Goal: Information Seeking & Learning: Learn about a topic

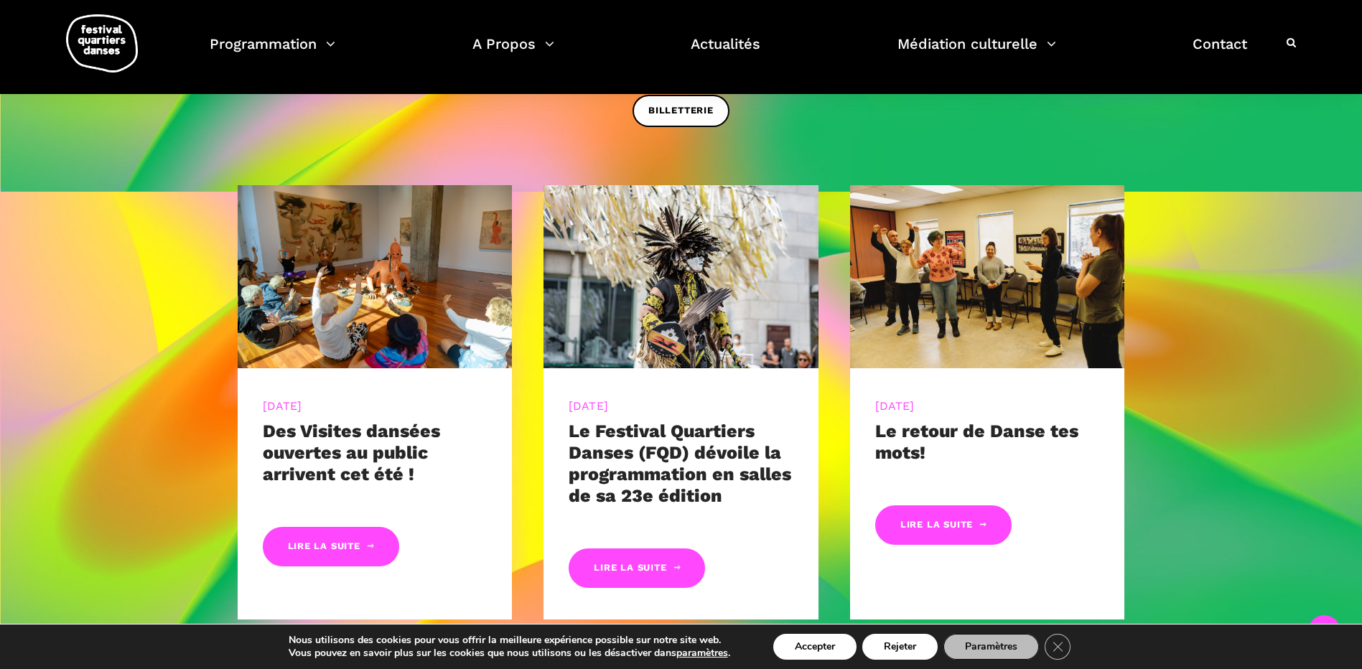
scroll to position [718, 0]
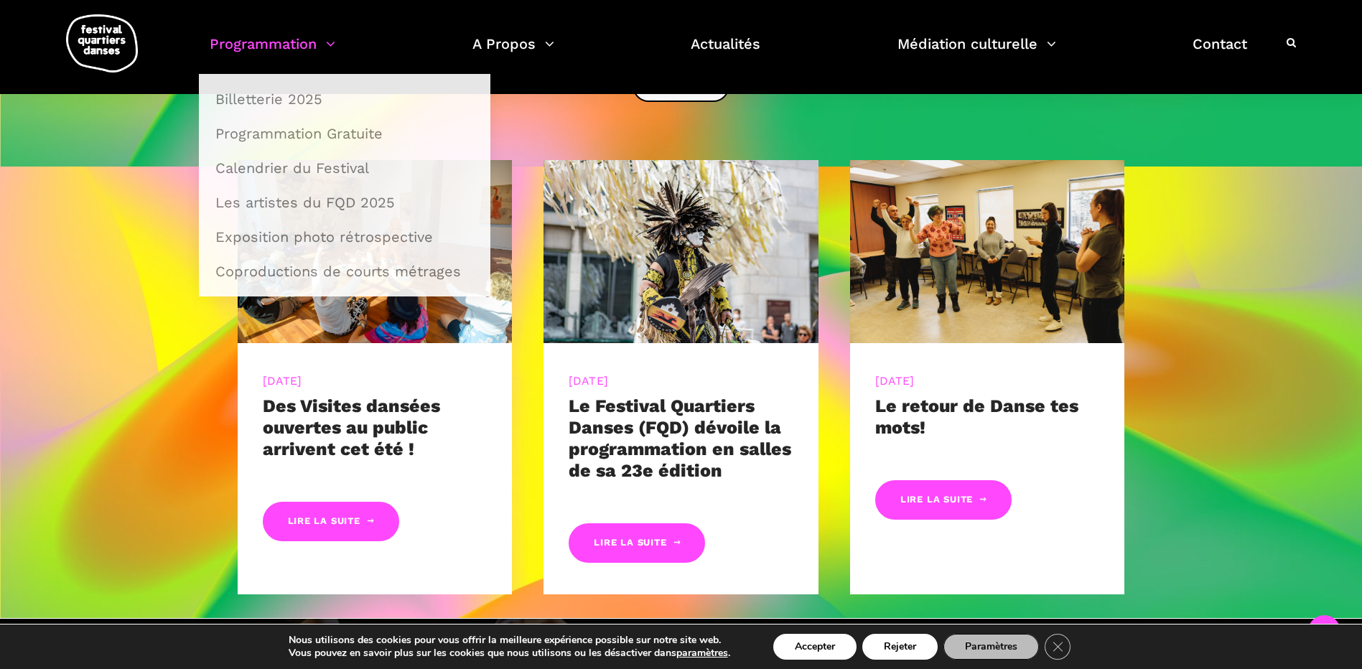
click at [250, 49] on link "Programmation" at bounding box center [273, 53] width 126 height 42
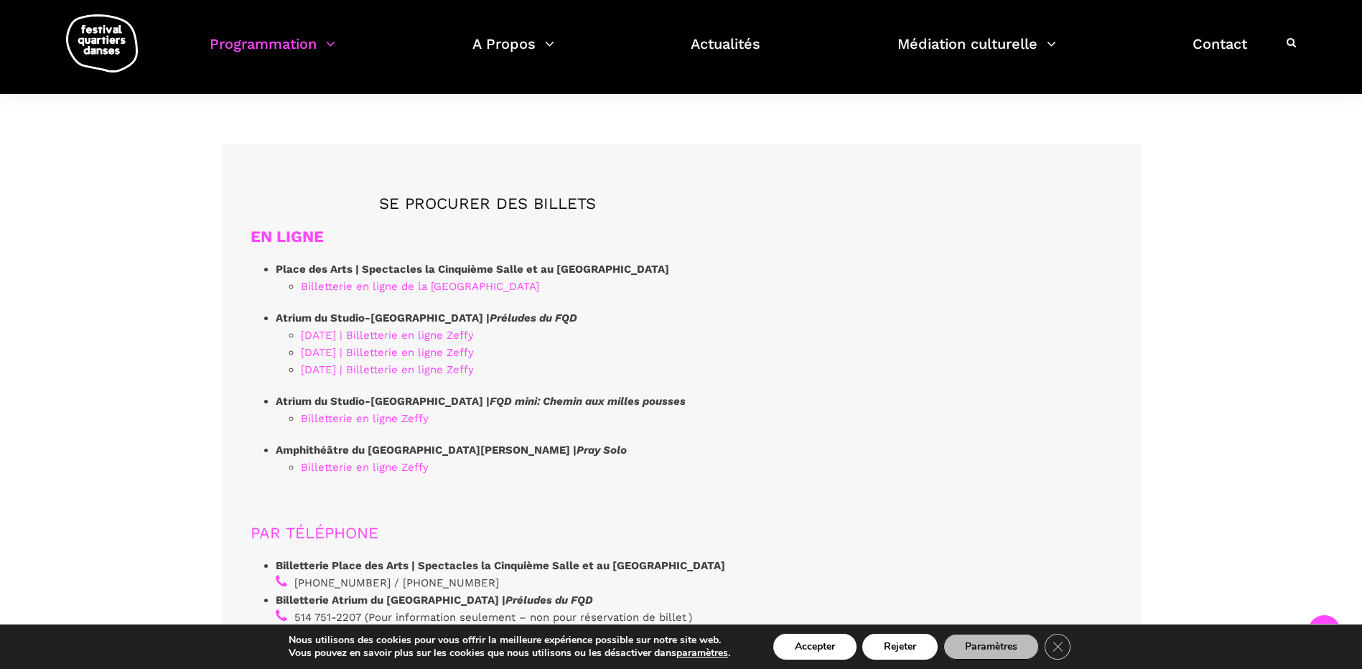
scroll to position [3876, 0]
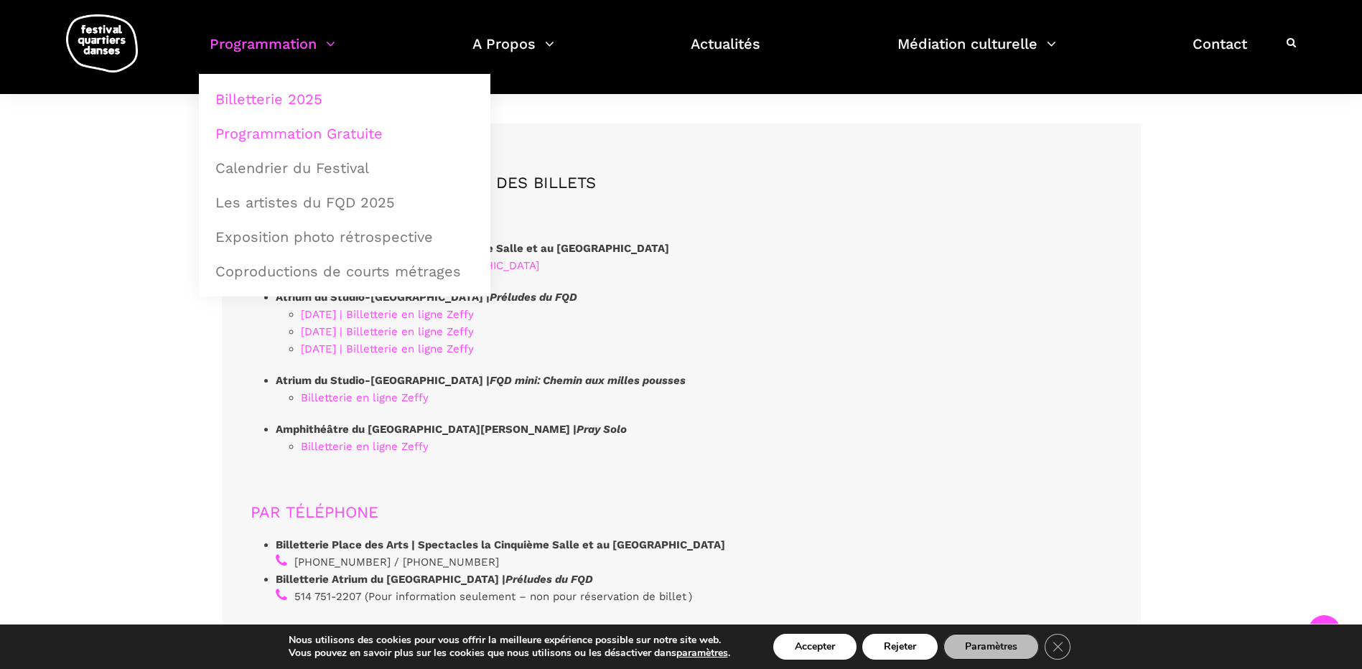
click at [306, 135] on link "Programmation Gratuite" at bounding box center [345, 133] width 276 height 33
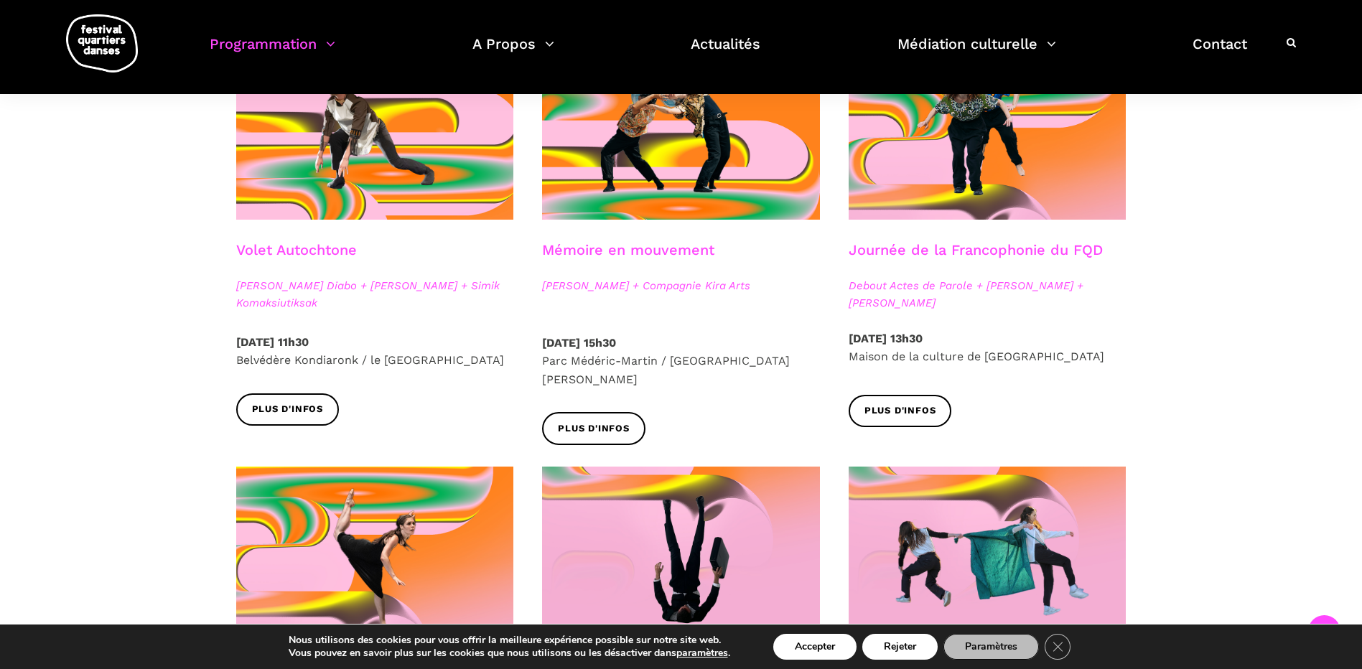
scroll to position [789, 0]
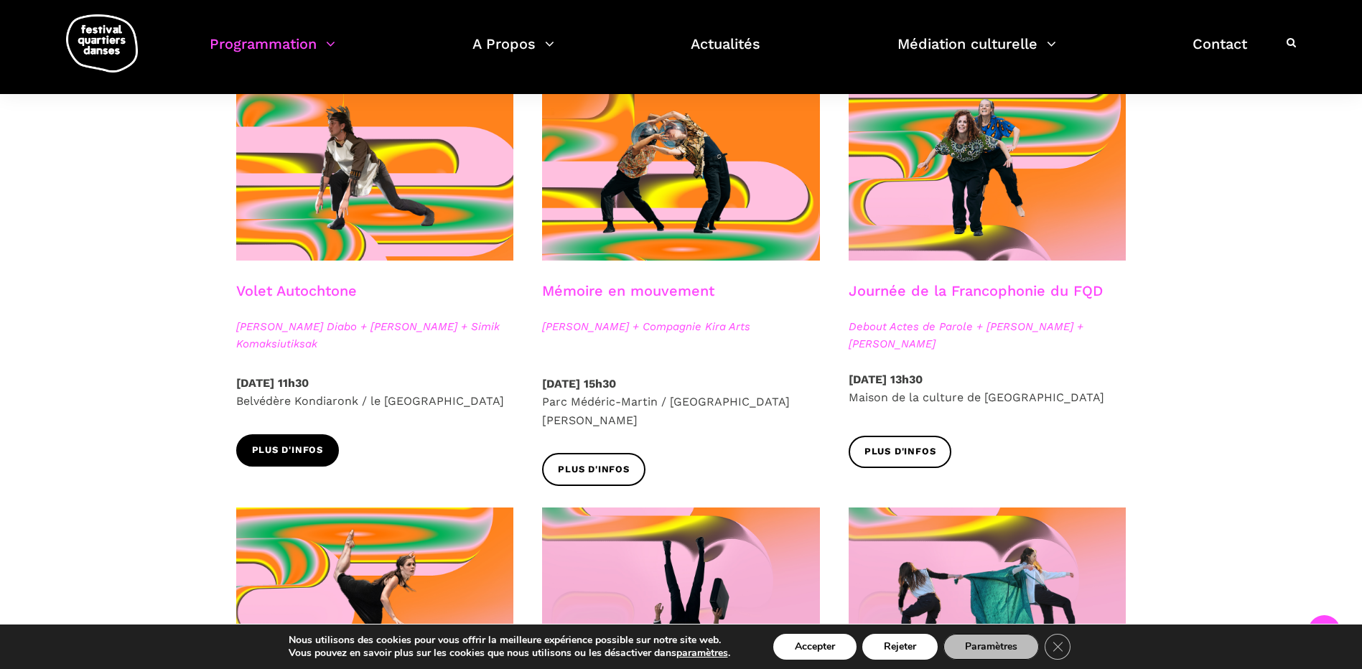
click at [296, 441] on link "Plus d'infos" at bounding box center [287, 450] width 103 height 32
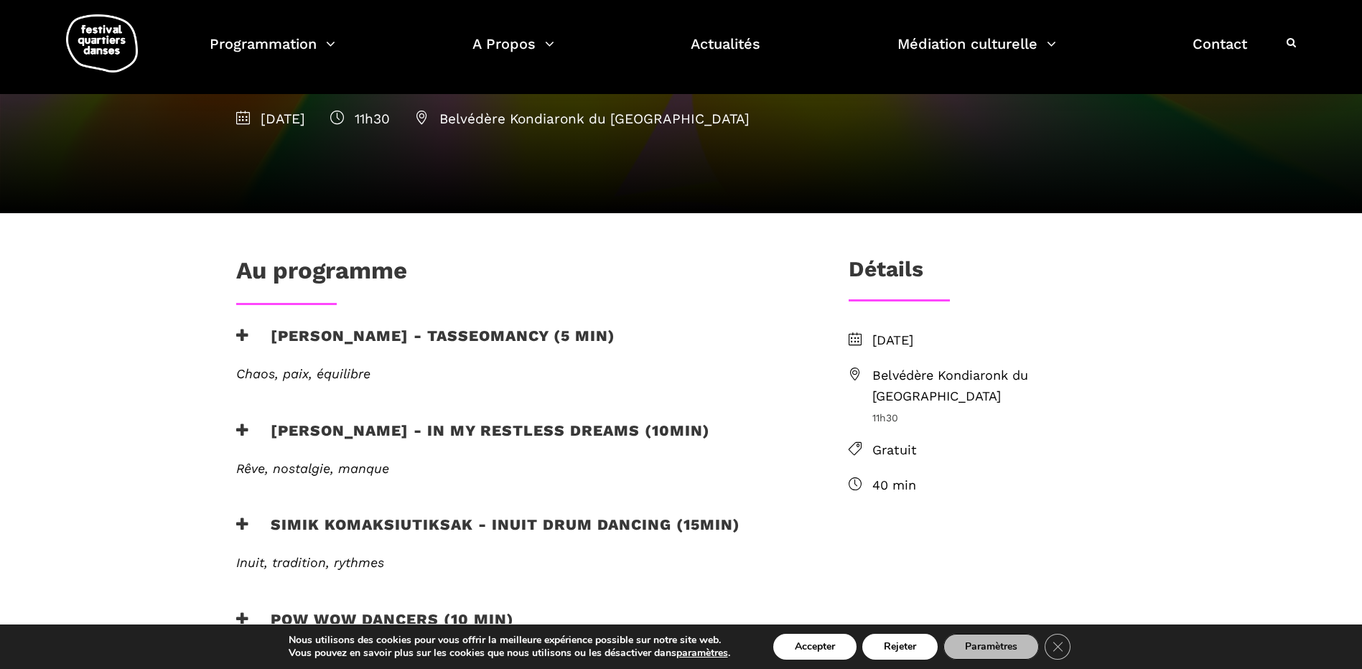
scroll to position [72, 0]
